Goal: Task Accomplishment & Management: Manage account settings

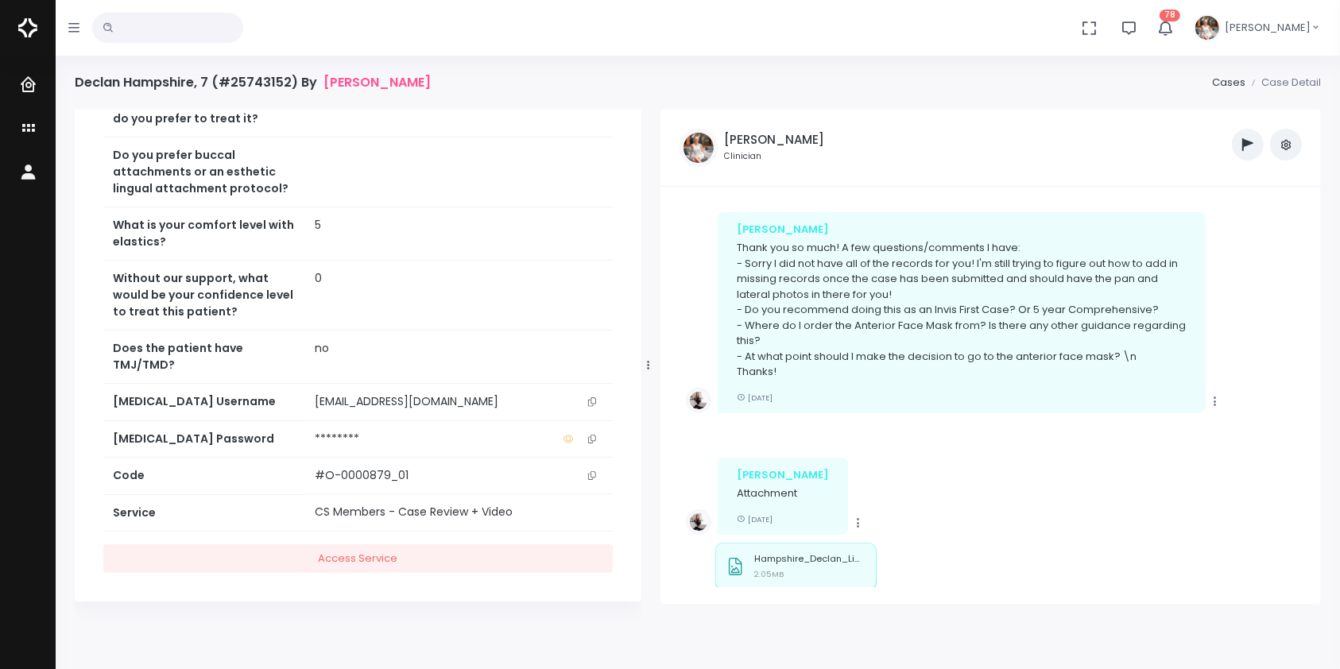
click at [1288, 138] on icon "button" at bounding box center [1285, 144] width 13 height 13
click at [1259, 200] on link "Unarchive Case" at bounding box center [1231, 204] width 139 height 25
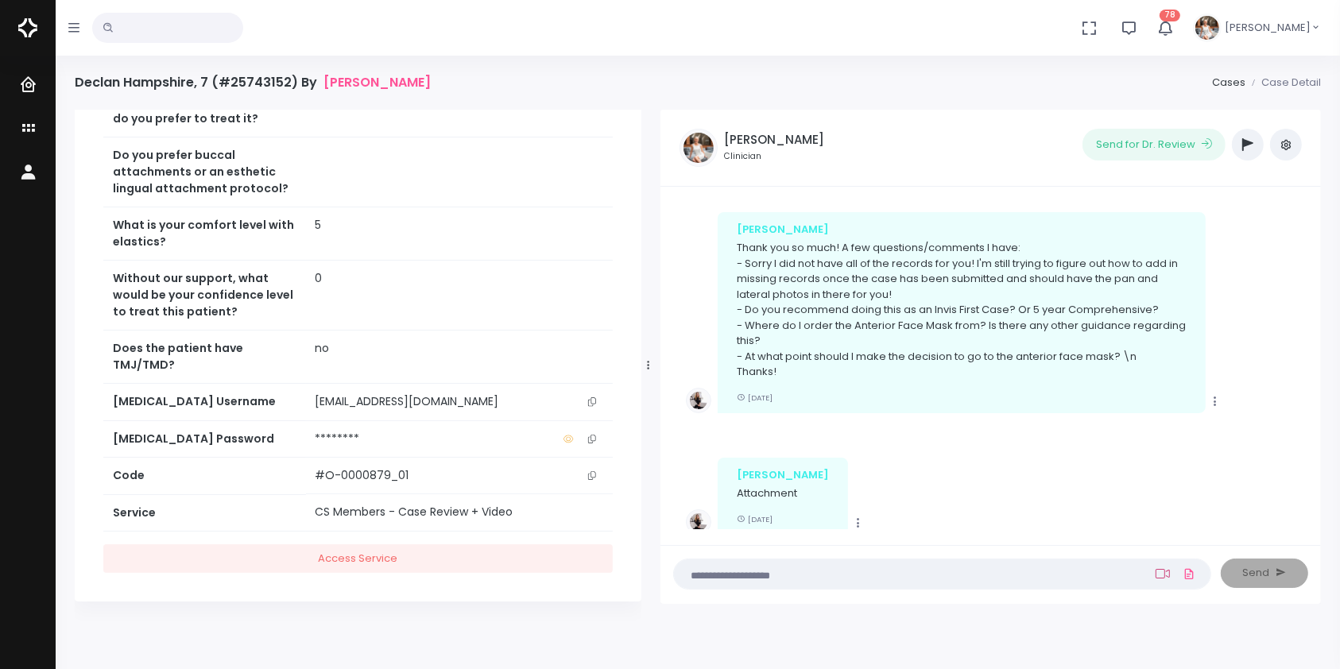
click at [1164, 571] on icon at bounding box center [1162, 574] width 14 height 10
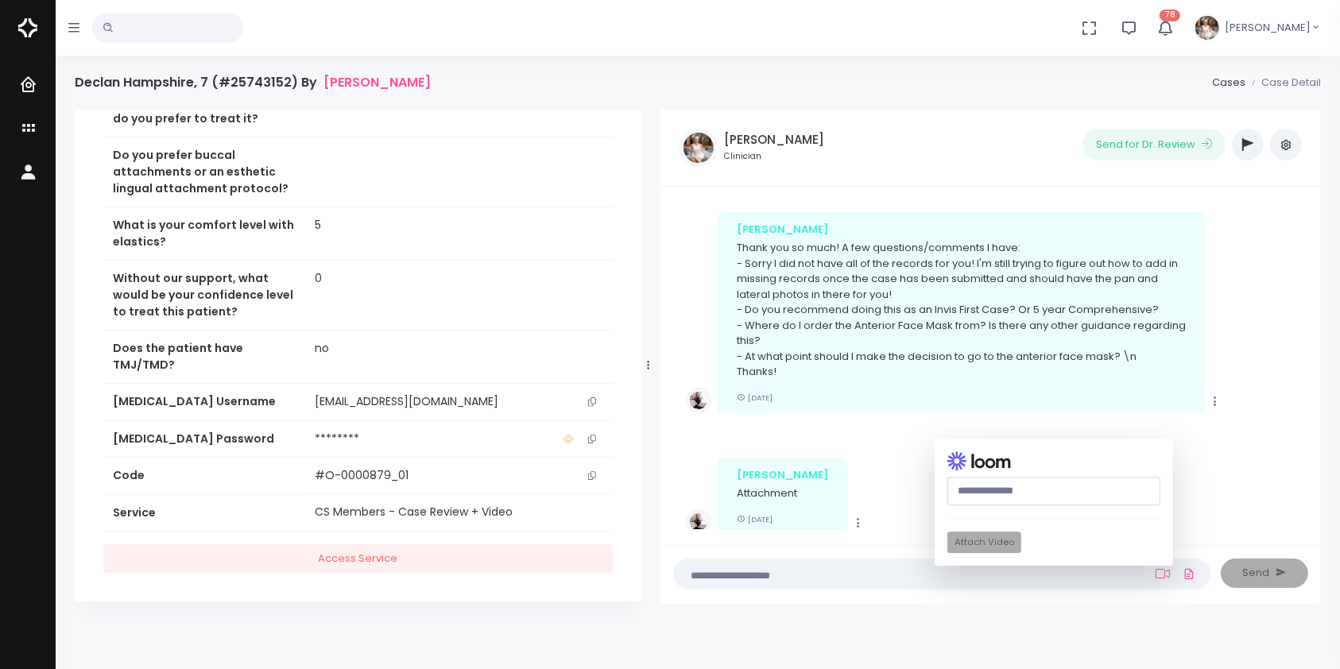
click at [1044, 487] on input "text" at bounding box center [1053, 491] width 213 height 29
paste input "**********"
type input "**********"
click at [996, 540] on button "Attach Video" at bounding box center [984, 542] width 74 height 21
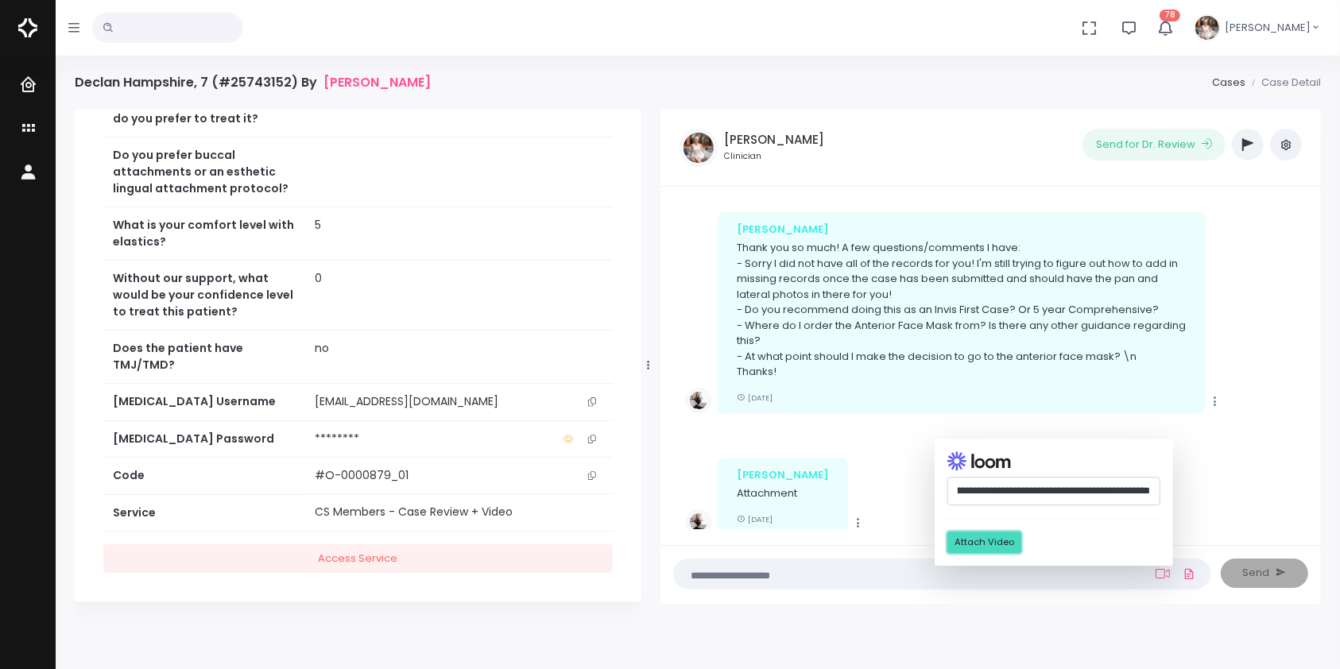
scroll to position [0, 0]
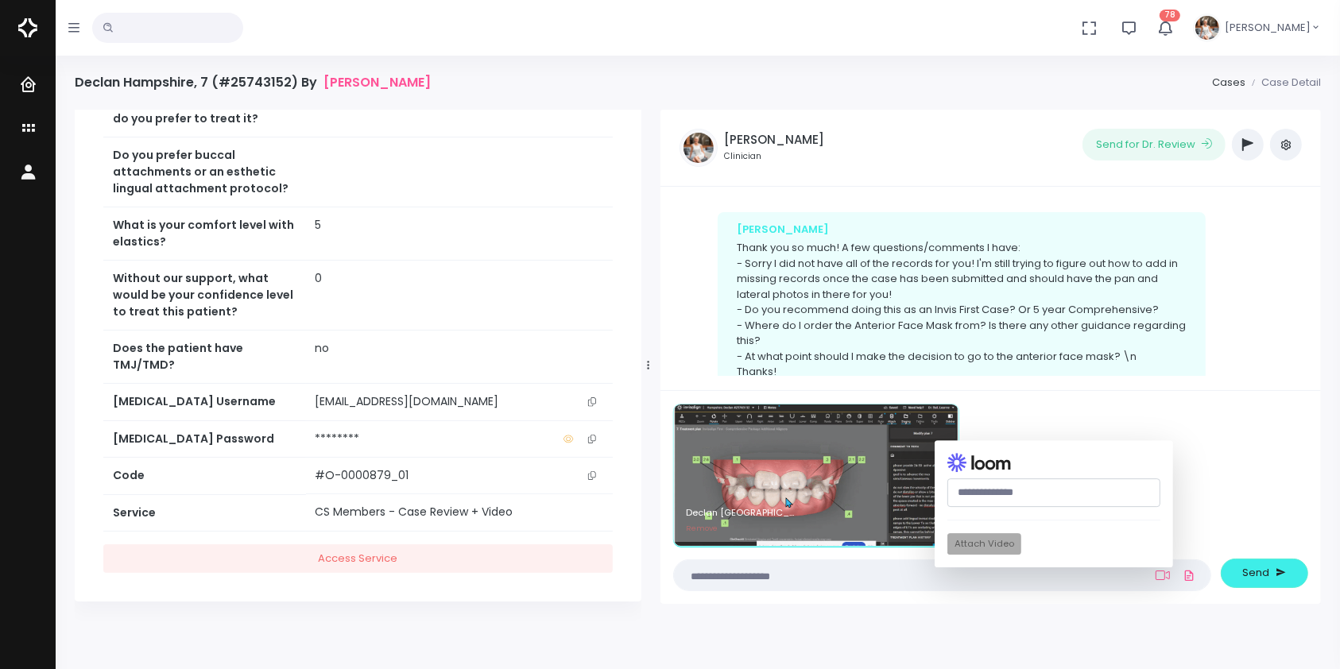
click at [856, 578] on textarea at bounding box center [910, 575] width 455 height 17
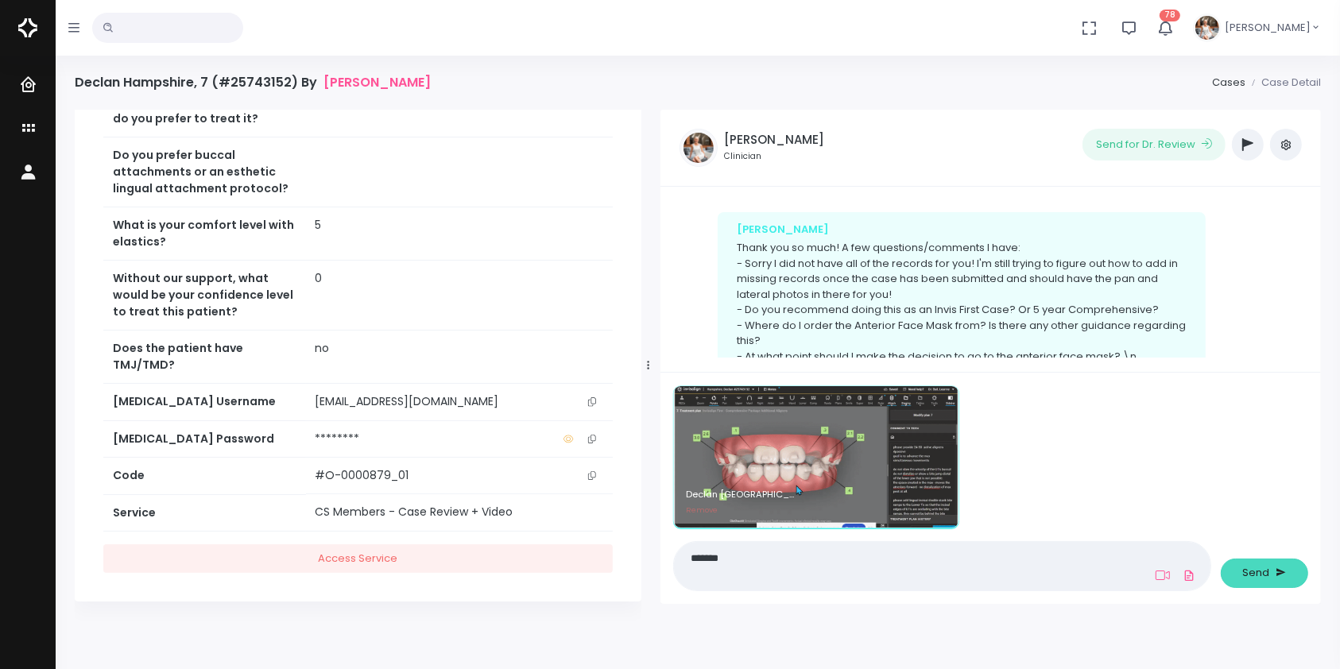
type textarea "******"
drag, startPoint x: 1266, startPoint y: 572, endPoint x: 1259, endPoint y: 563, distance: 11.3
click at [1266, 572] on span "Send" at bounding box center [1256, 573] width 27 height 16
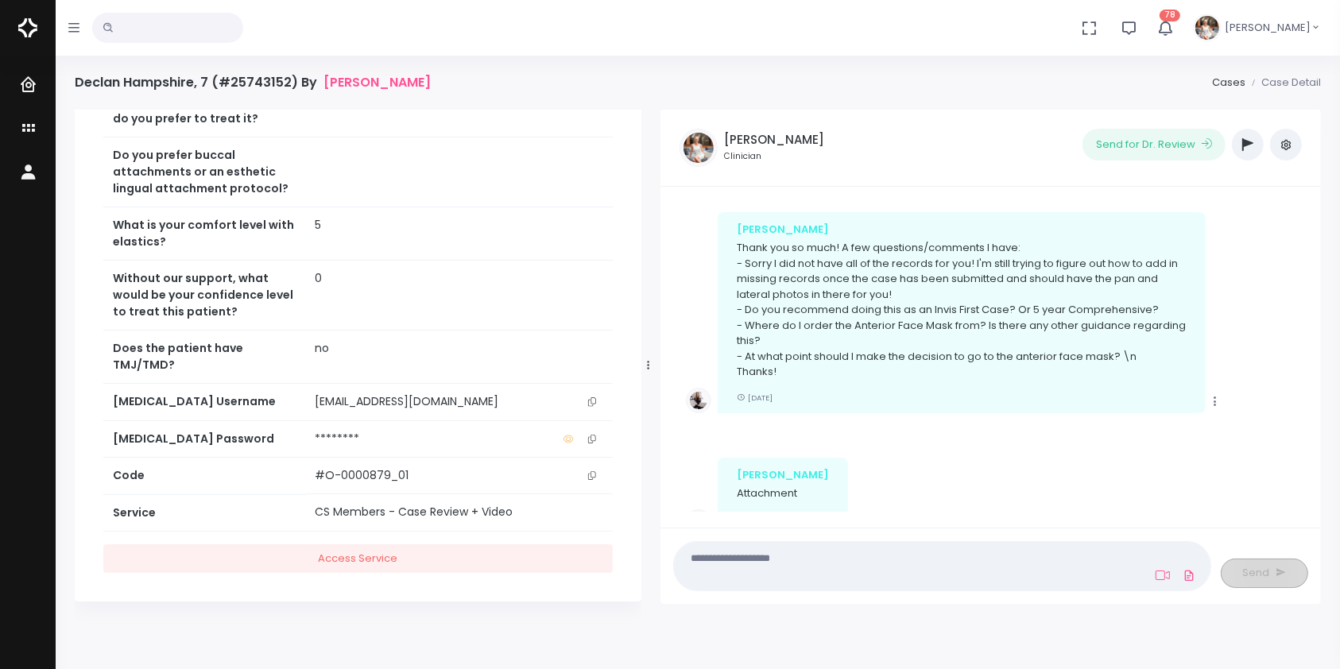
scroll to position [2427, 0]
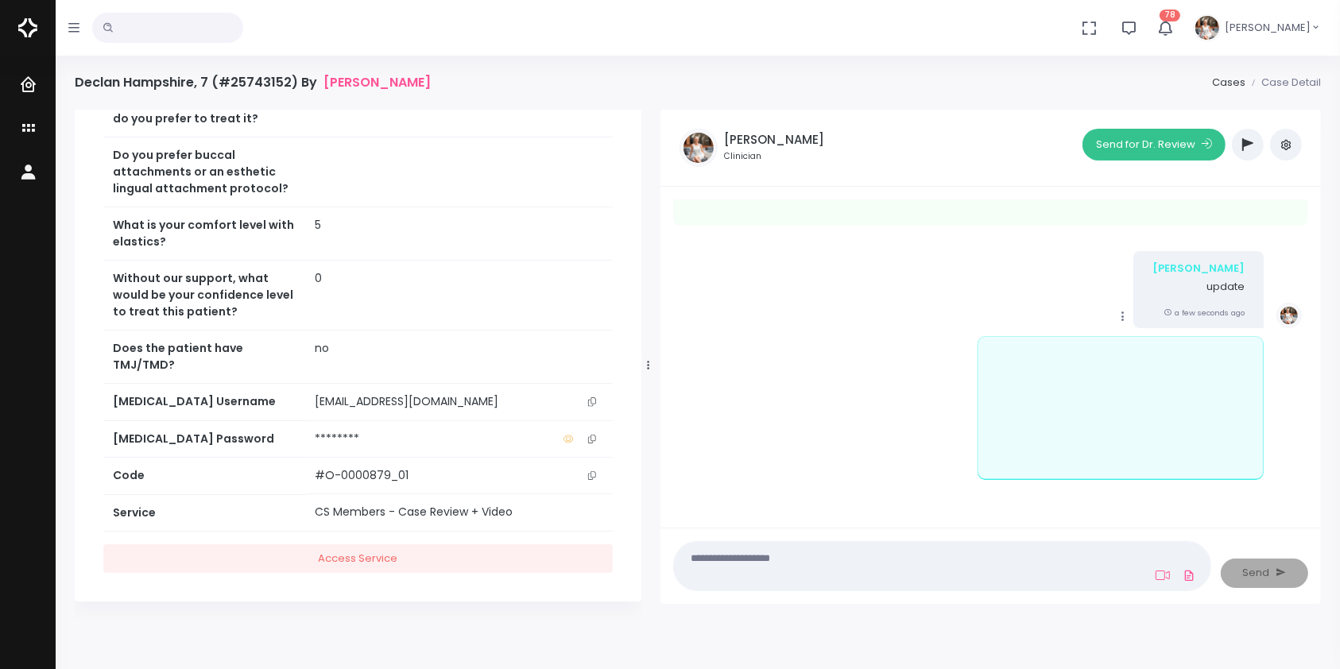
click at [1161, 143] on button "Send for Dr. Review" at bounding box center [1153, 145] width 143 height 32
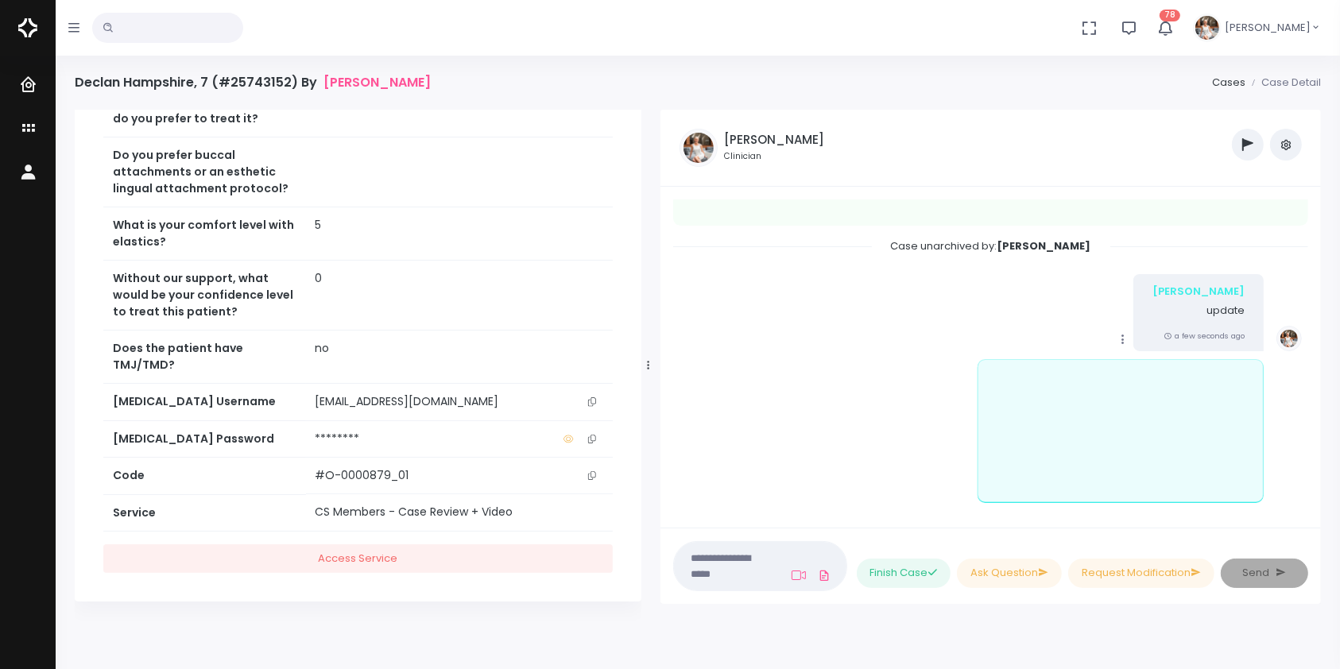
scroll to position [2753, 0]
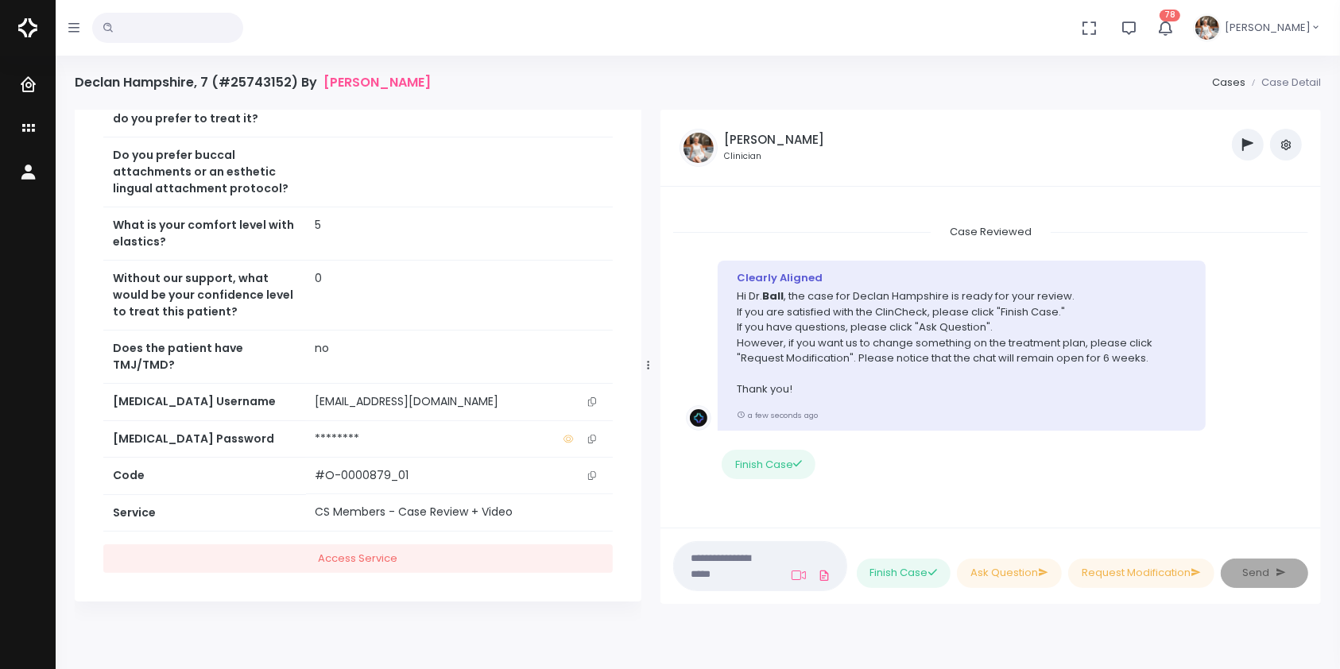
click at [1289, 147] on icon "button" at bounding box center [1285, 144] width 13 height 13
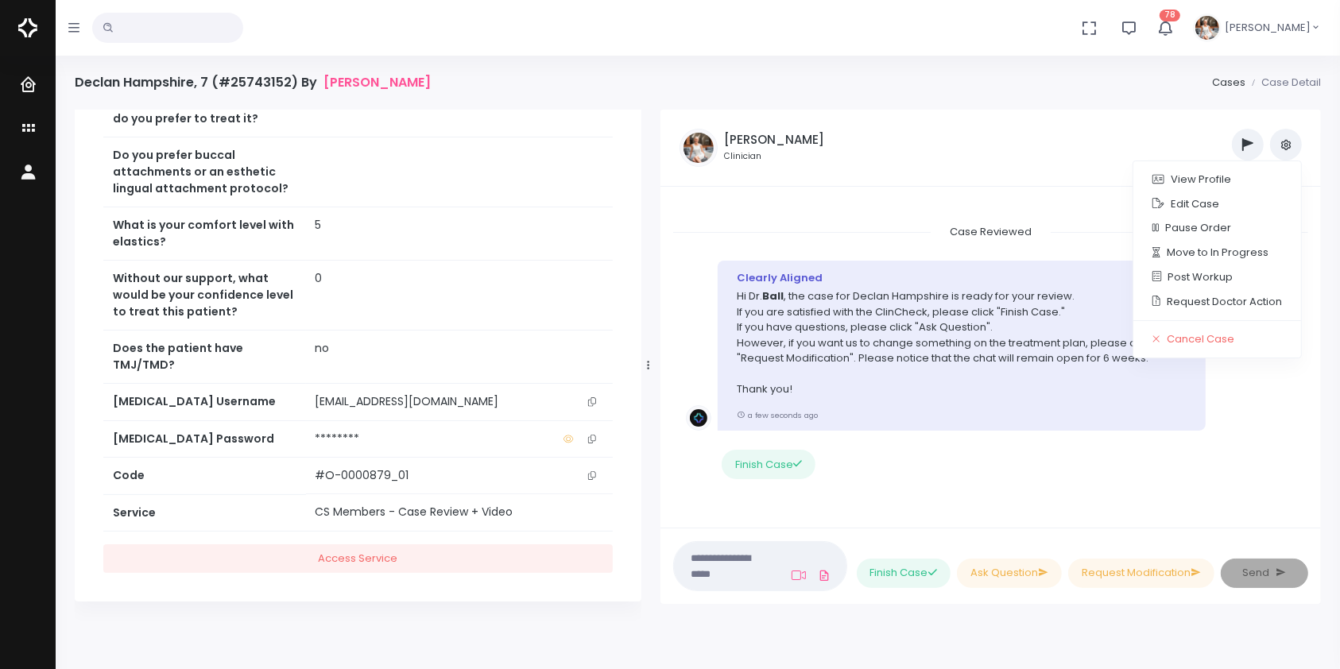
click at [1059, 147] on ul "‼️ Priority Waiting Reply From Dentist PREVIDEO HELP NEEDED Orthodontist /[PERS…" at bounding box center [1097, 145] width 408 height 32
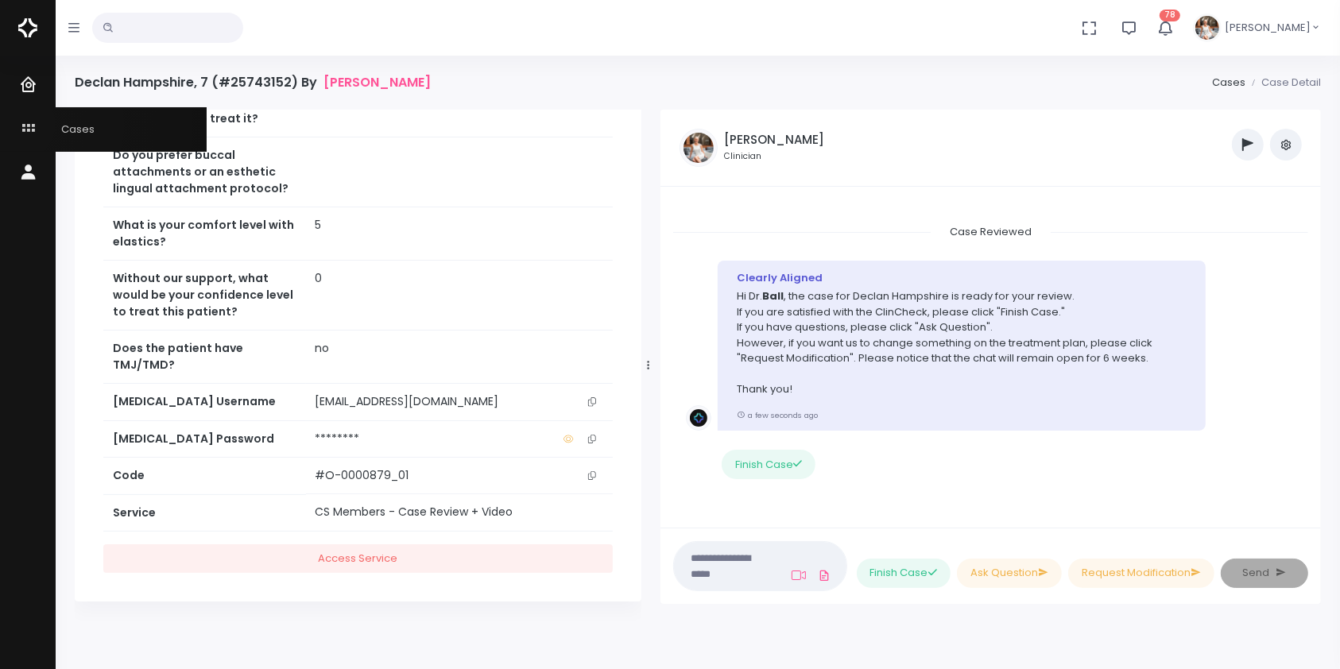
click at [21, 126] on icon "scrollable content" at bounding box center [30, 129] width 22 height 20
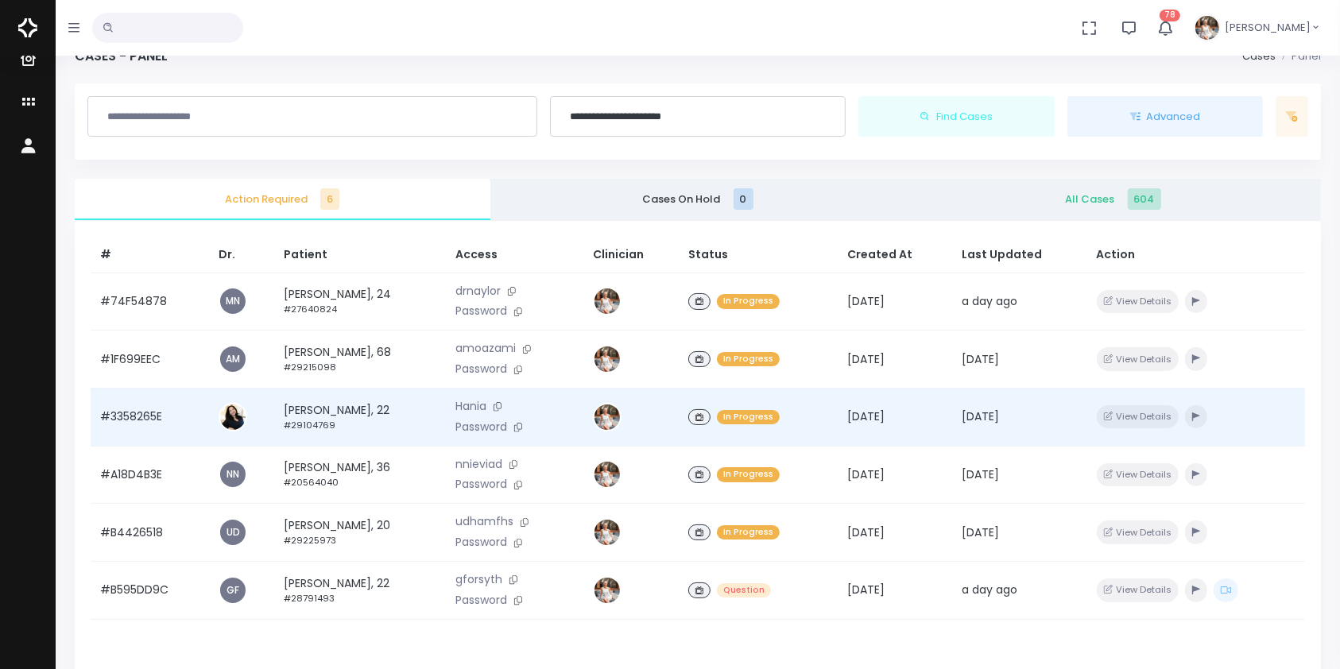
scroll to position [380, 0]
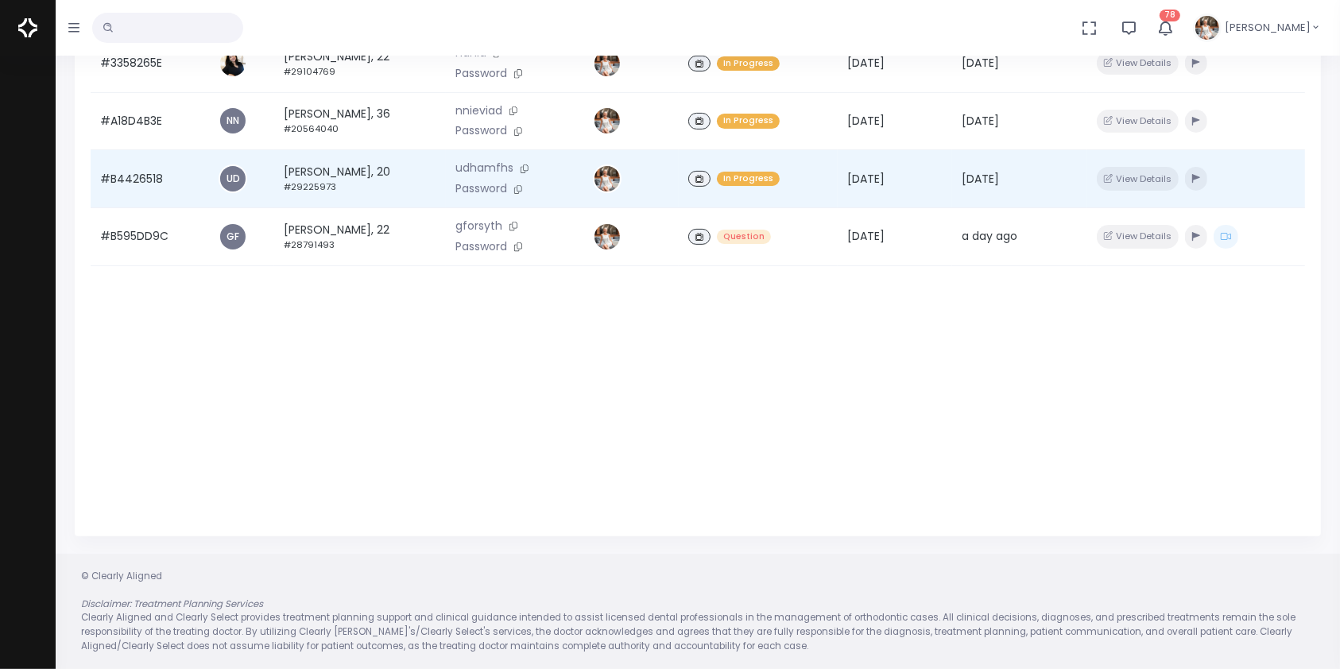
click at [140, 181] on td "#B4426518" at bounding box center [150, 179] width 118 height 58
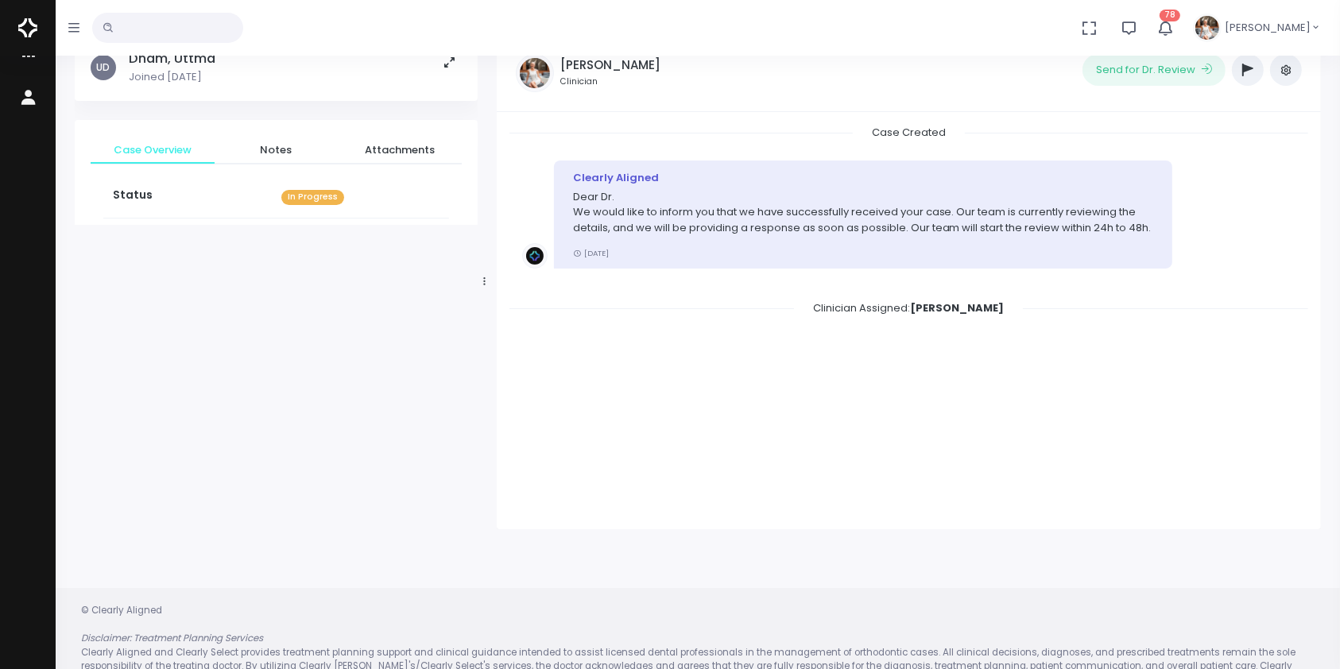
scroll to position [126, 0]
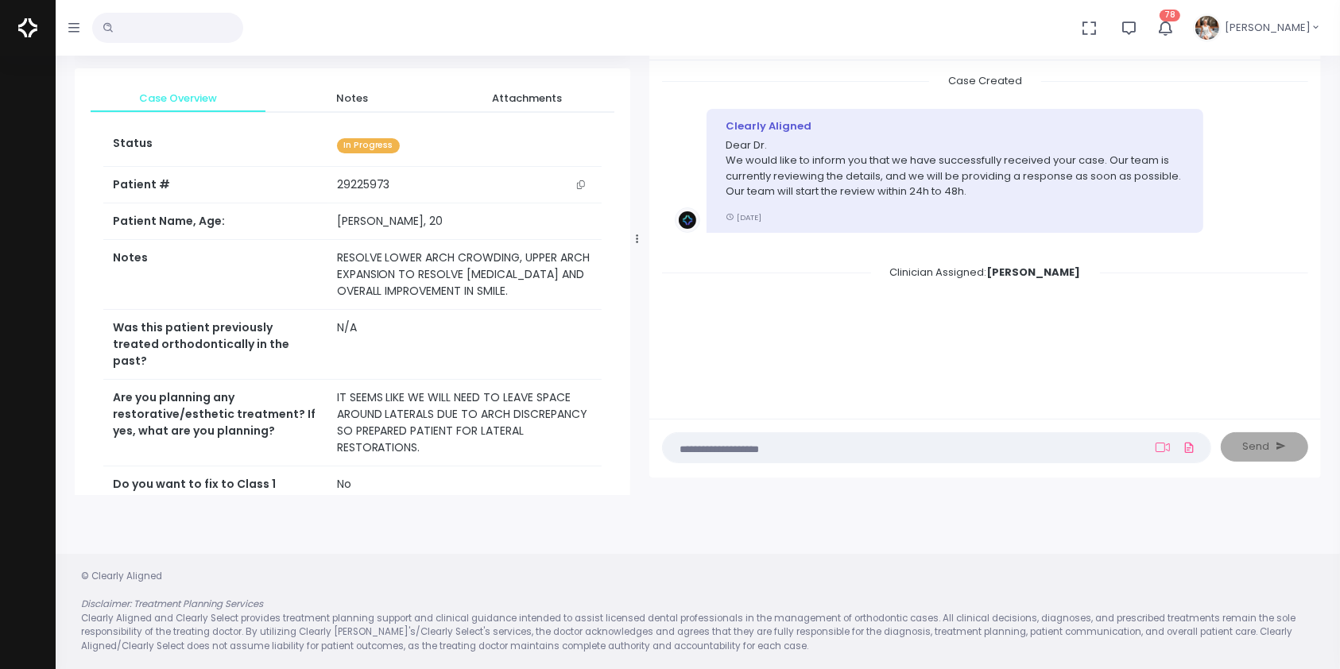
drag, startPoint x: 483, startPoint y: 240, endPoint x: 656, endPoint y: 242, distance: 172.4
click at [638, 242] on icon at bounding box center [637, 239] width 2 height 10
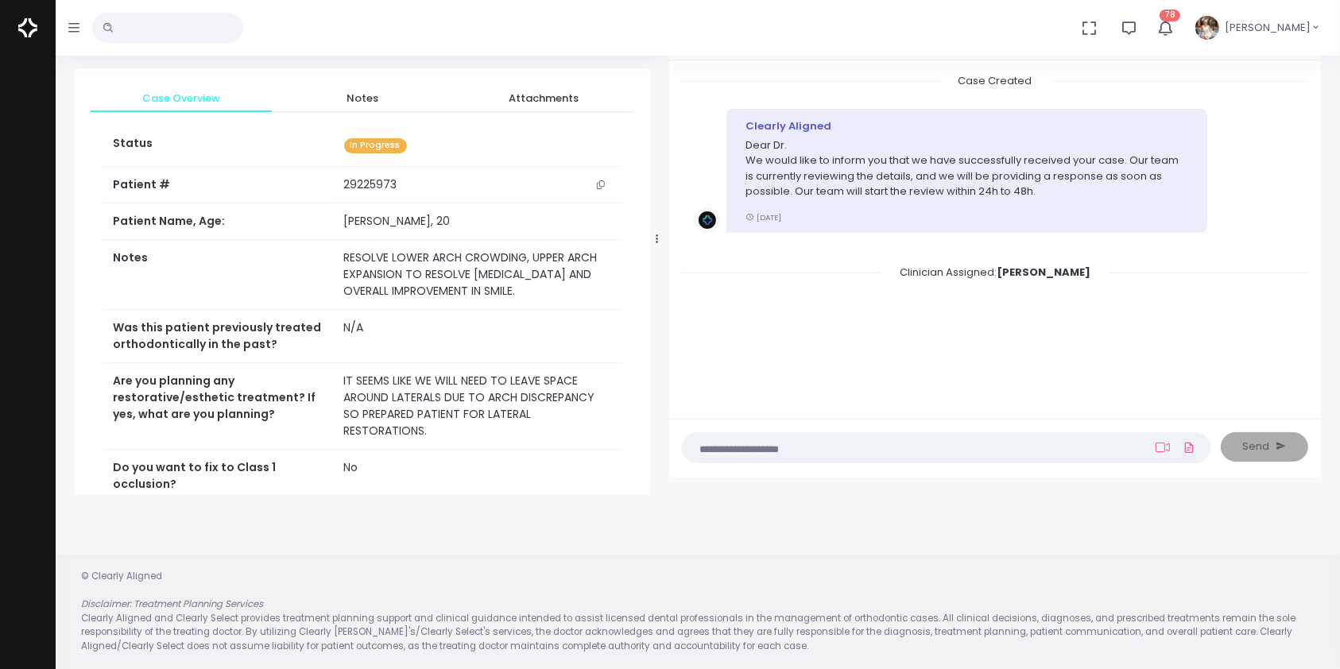
scroll to position [353, 0]
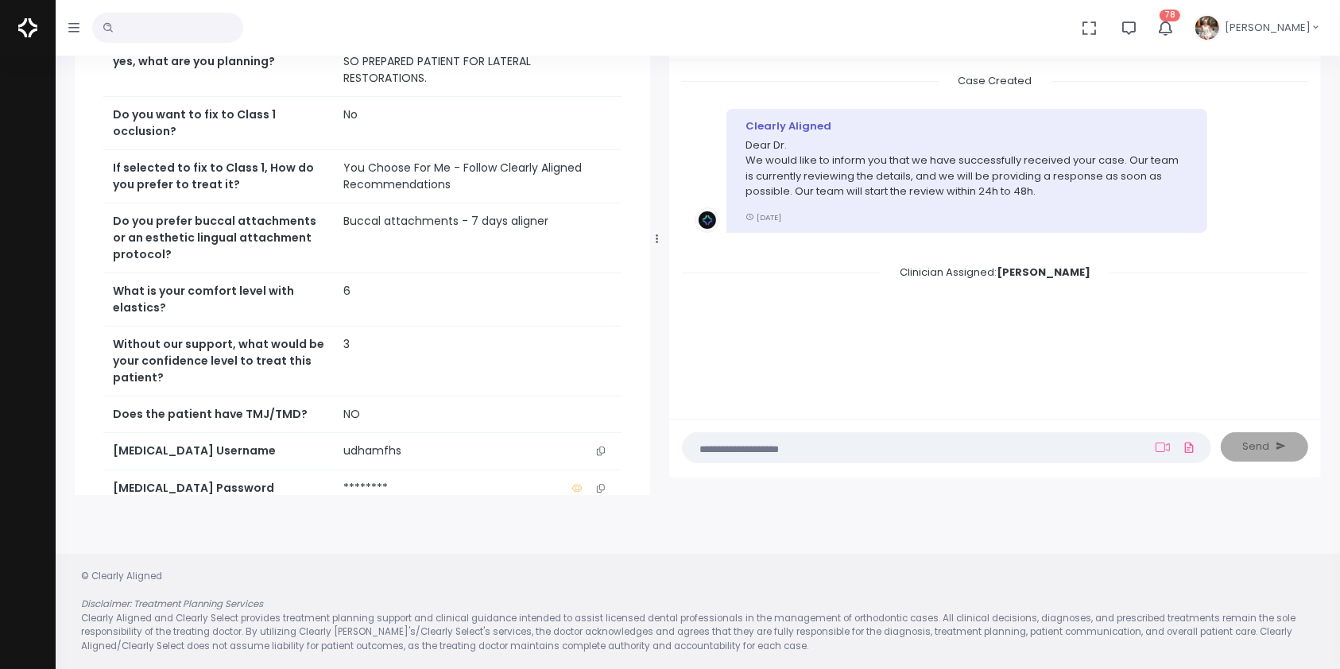
click at [601, 455] on icon "scrollable content" at bounding box center [601, 451] width 8 height 9
click at [603, 455] on icon "scrollable content" at bounding box center [601, 451] width 8 height 9
